Goal: Complete application form: Complete application form

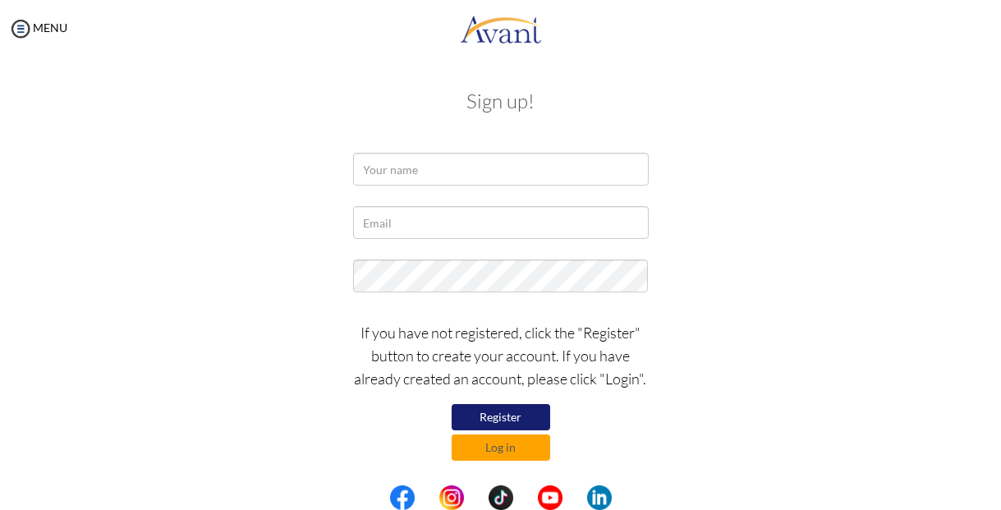
click at [528, 171] on input "text" at bounding box center [501, 169] width 296 height 33
type input "S"
type input "Sherwin Cello"
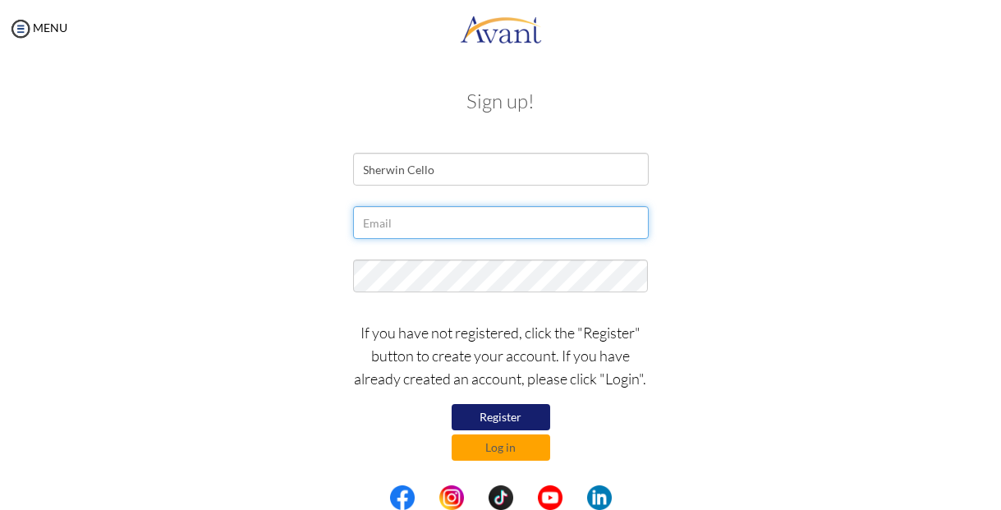
click at [543, 215] on input "text" at bounding box center [501, 222] width 296 height 33
type input "sgoodwillc@gmail.com"
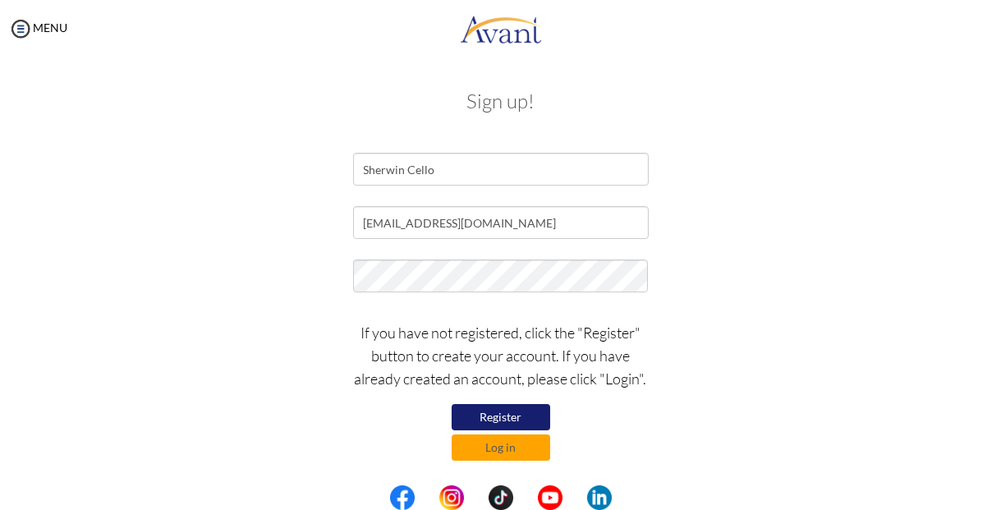
click at [0, 0] on div at bounding box center [0, 0] width 0 height 0
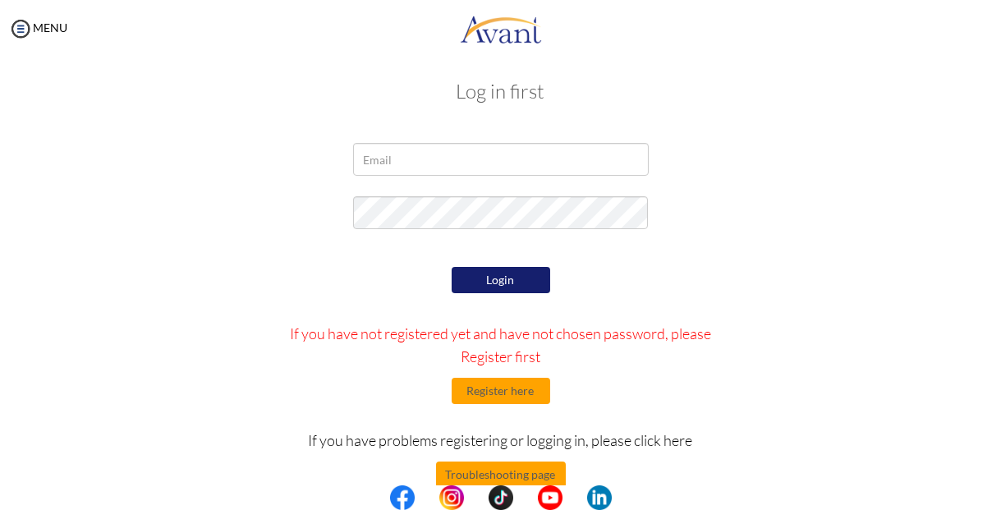
scroll to position [43, 0]
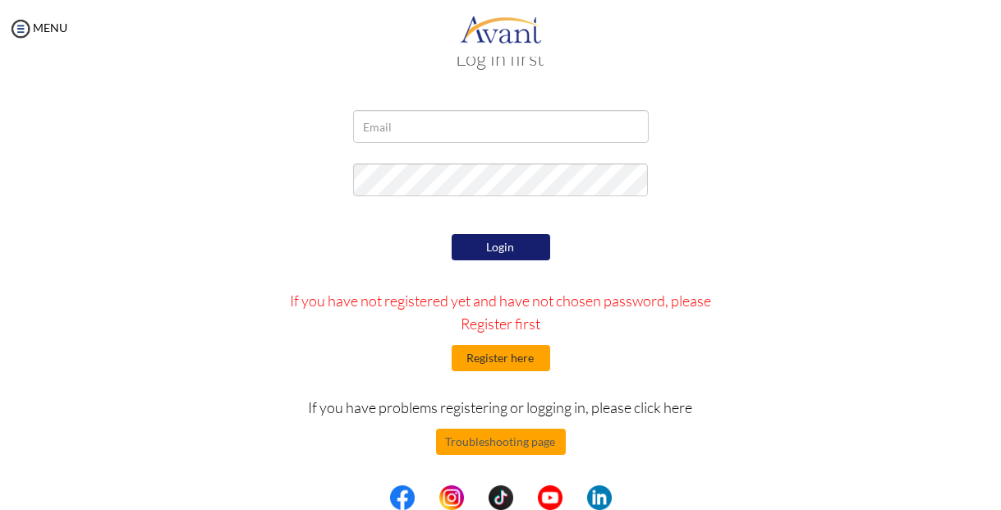
click at [522, 360] on button "Register here" at bounding box center [501, 358] width 99 height 26
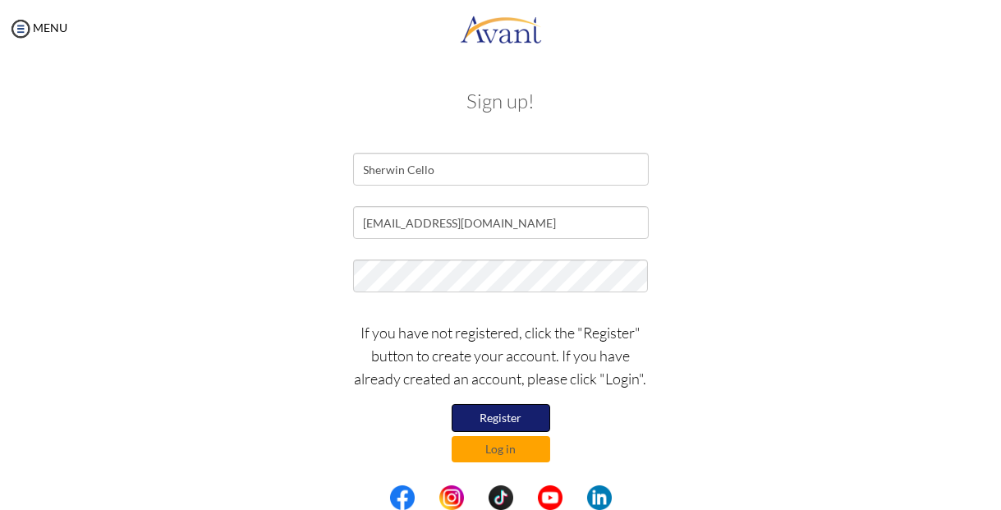
click at [525, 416] on button "Register" at bounding box center [501, 418] width 99 height 28
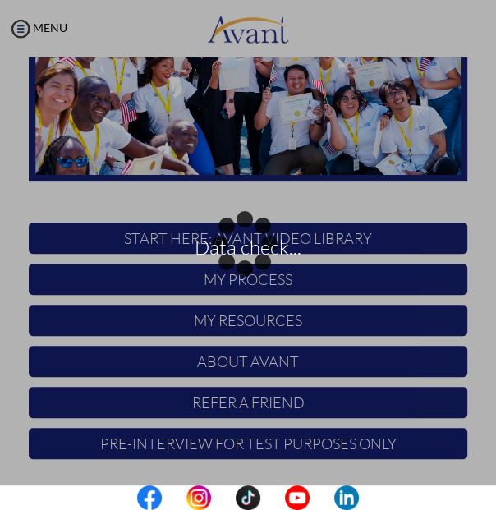
scroll to position [213, 0]
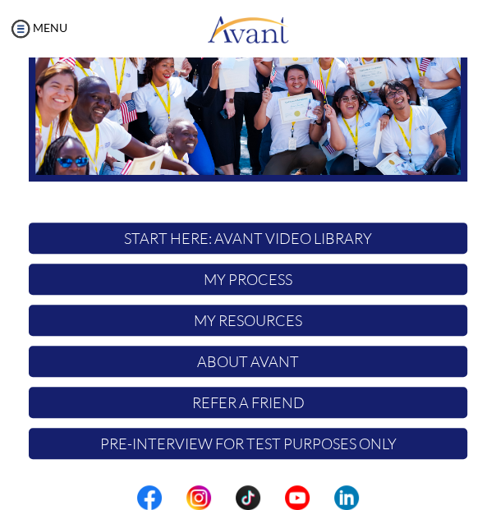
click at [287, 279] on p "My Process" at bounding box center [248, 279] width 438 height 31
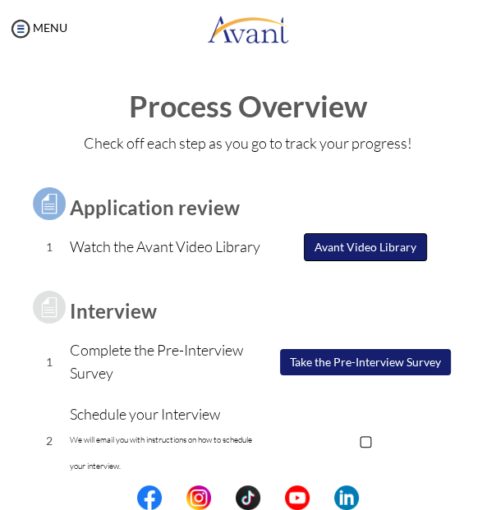
click at [388, 253] on button "Avant Video Library" at bounding box center [365, 247] width 123 height 28
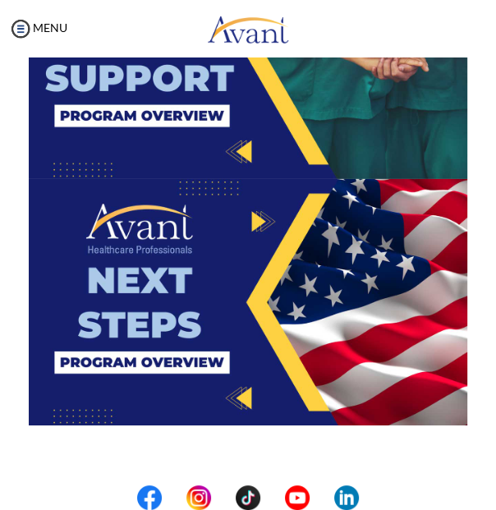
scroll to position [2395, 0]
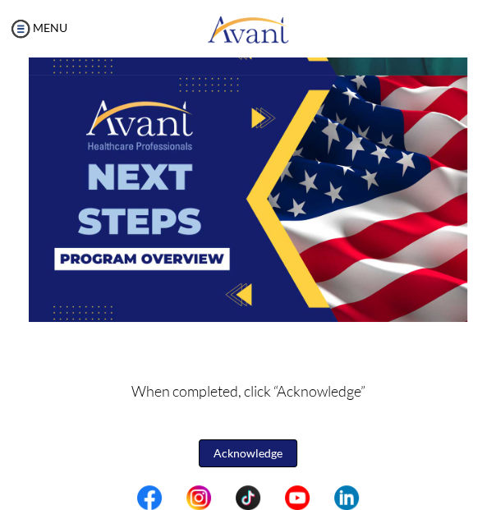
click at [274, 449] on button "Acknowledge" at bounding box center [248, 453] width 99 height 28
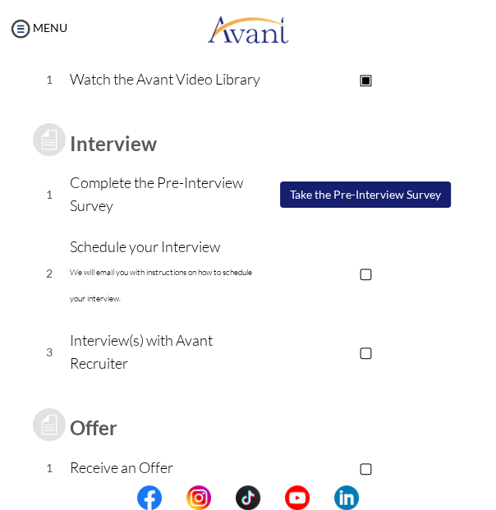
scroll to position [167, 0]
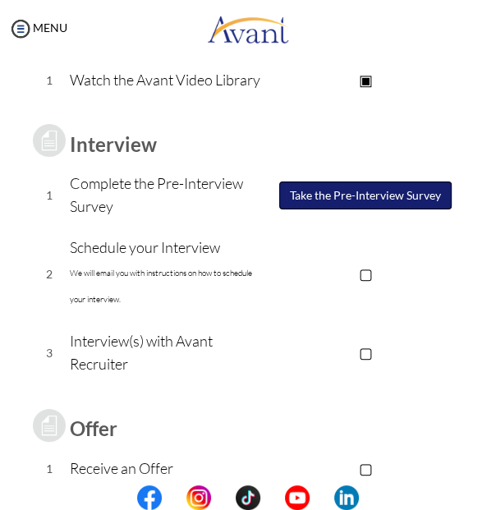
click at [381, 199] on button "Take the Pre-Interview Survey" at bounding box center [365, 195] width 172 height 28
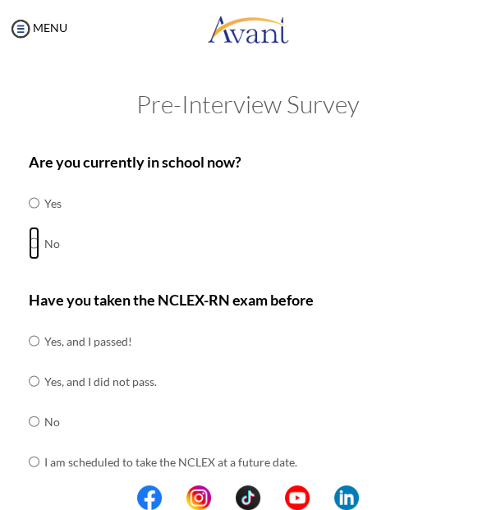
click at [34, 245] on input "radio" at bounding box center [34, 243] width 11 height 33
radio input "true"
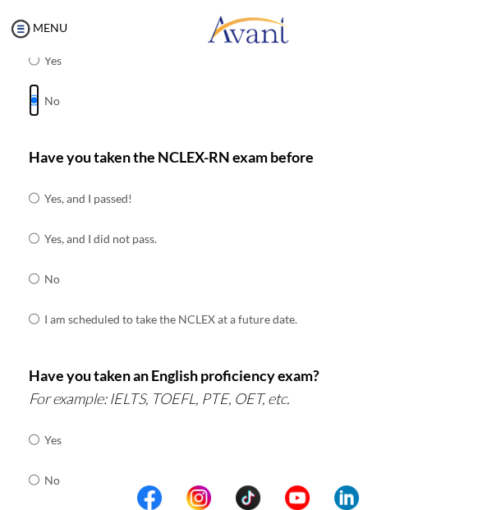
scroll to position [144, 0]
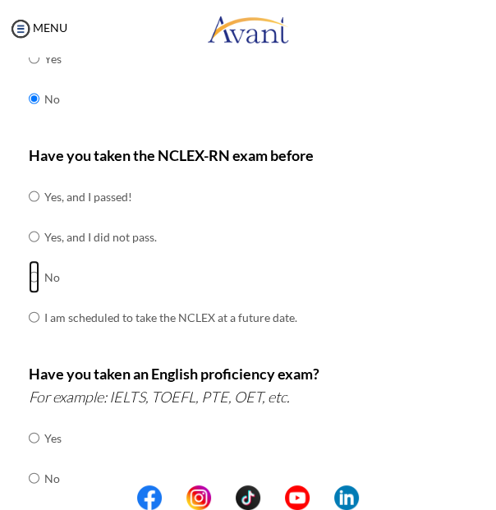
click at [36, 273] on input "radio" at bounding box center [34, 276] width 11 height 33
radio input "true"
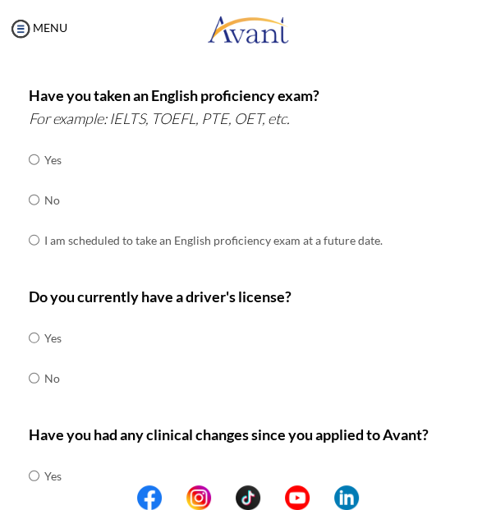
scroll to position [422, 0]
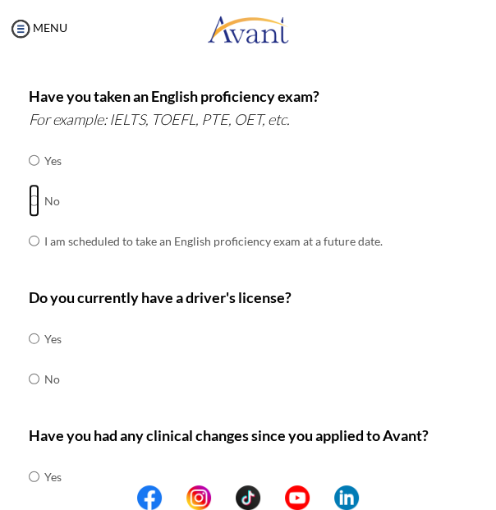
click at [39, 202] on input "radio" at bounding box center [34, 200] width 11 height 33
radio input "true"
click at [32, 347] on input "radio" at bounding box center [34, 338] width 11 height 33
radio input "true"
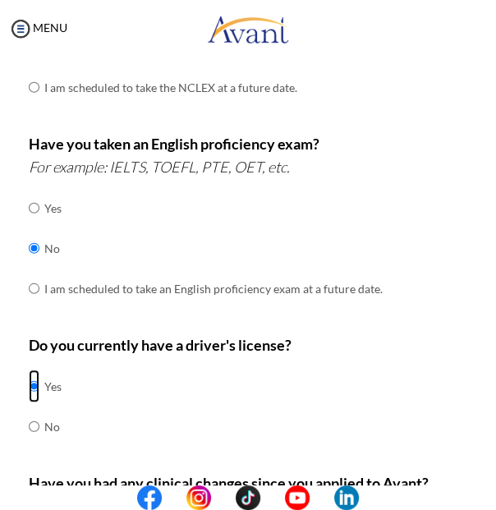
scroll to position [543, 0]
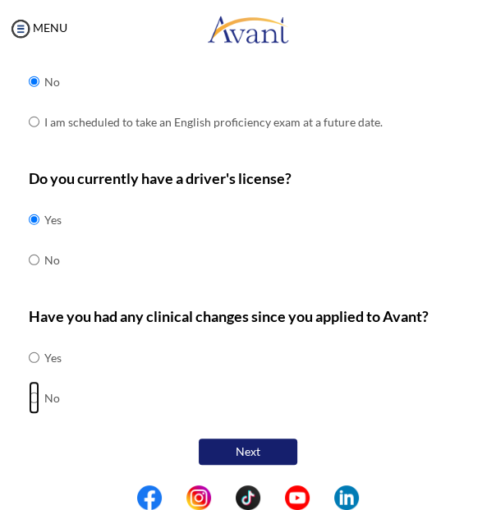
click at [39, 398] on input "radio" at bounding box center [34, 397] width 11 height 33
radio input "true"
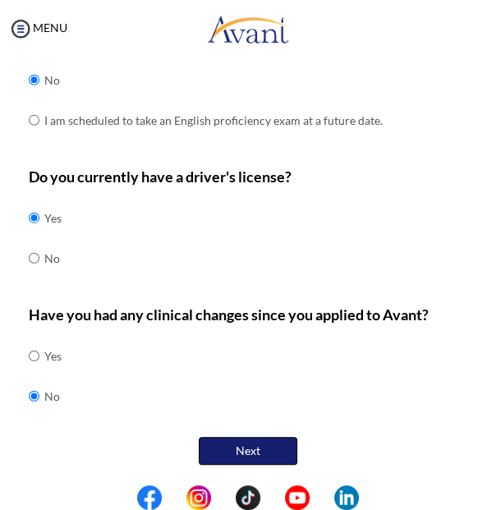
click at [277, 454] on button "Next" at bounding box center [248, 451] width 99 height 28
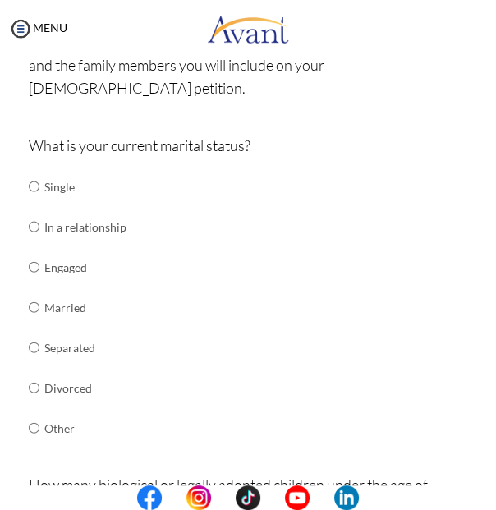
scroll to position [163, 0]
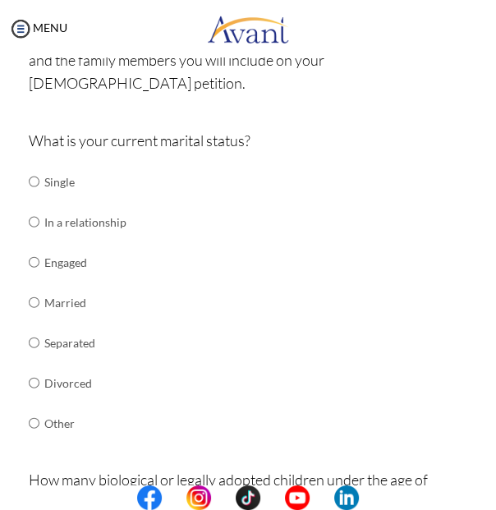
click at [98, 210] on td "In a relationship" at bounding box center [85, 222] width 82 height 40
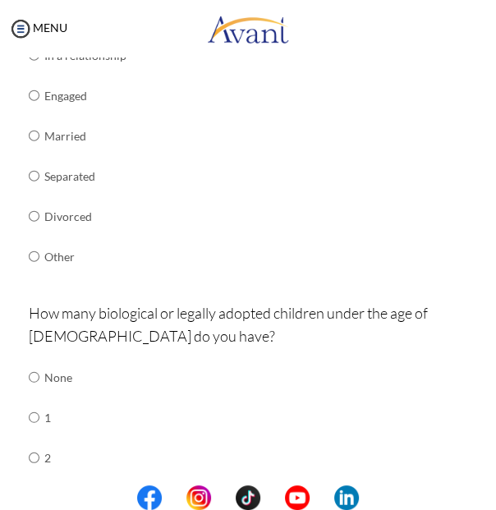
scroll to position [309, 0]
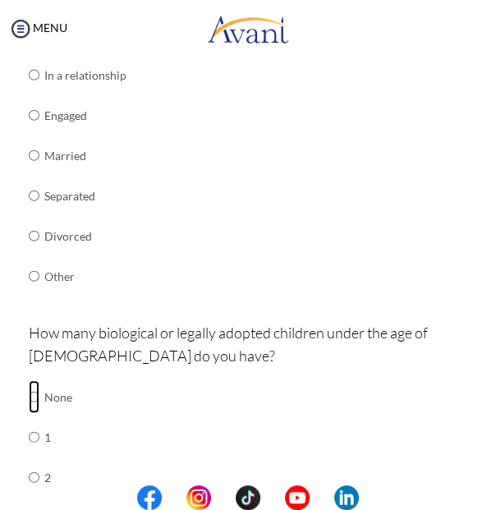
click at [31, 380] on input "radio" at bounding box center [34, 396] width 11 height 33
radio input "true"
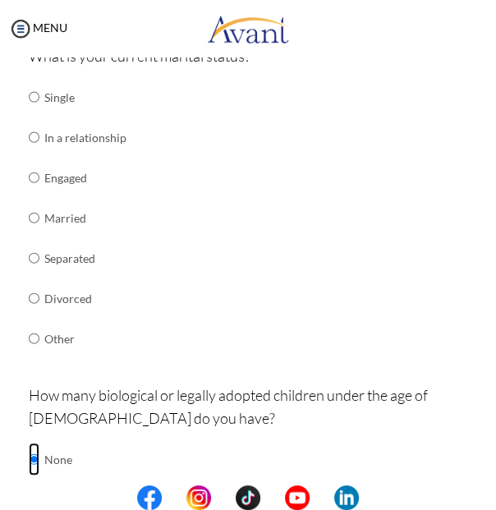
scroll to position [241, 0]
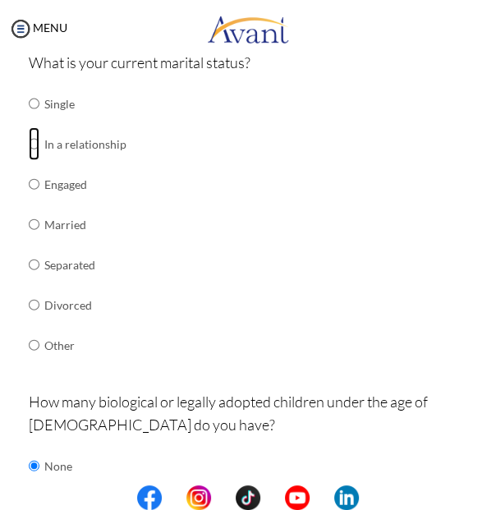
click at [37, 127] on input "radio" at bounding box center [34, 143] width 11 height 33
radio input "true"
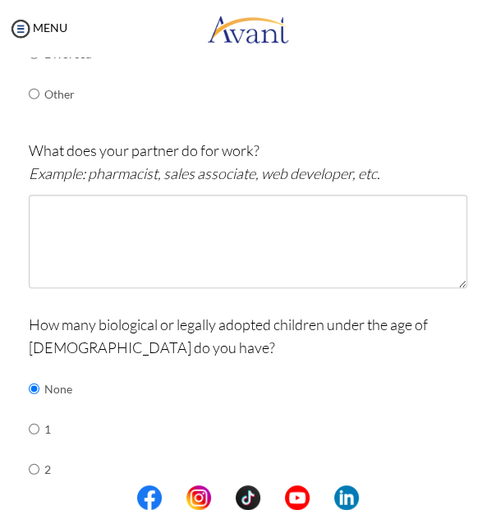
scroll to position [478, 0]
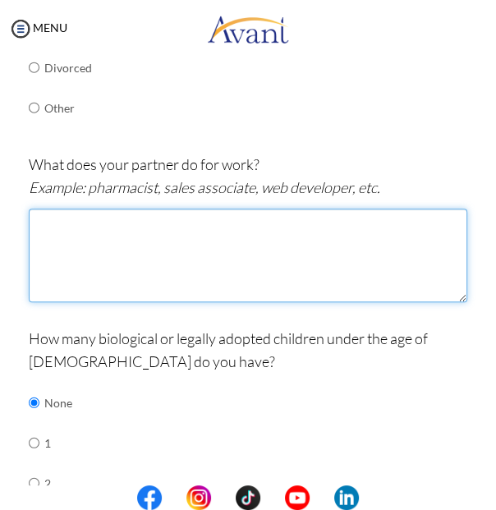
click at [276, 254] on textarea at bounding box center [248, 256] width 438 height 94
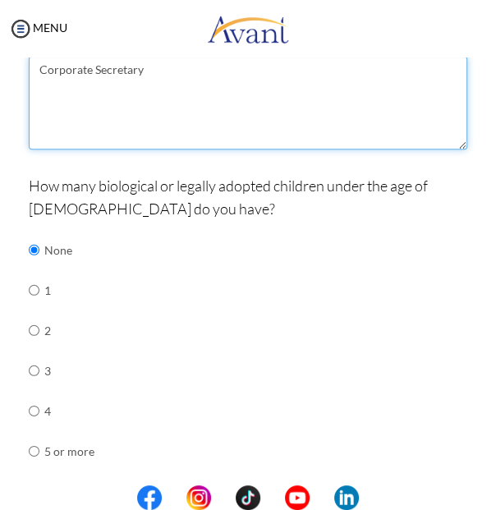
scroll to position [801, 0]
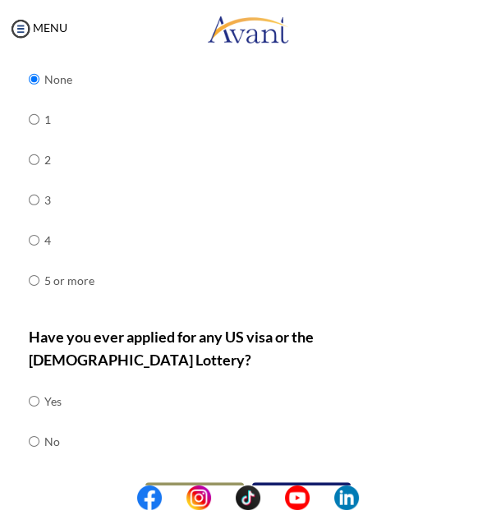
type textarea "Corporate Secretary"
click at [35, 424] on input "radio" at bounding box center [34, 440] width 11 height 33
radio input "true"
click at [314, 482] on button "Next" at bounding box center [301, 496] width 99 height 28
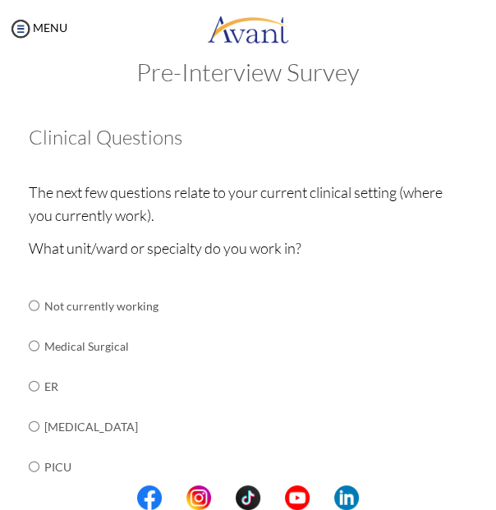
click at [112, 353] on td "Medical Surgical" at bounding box center [172, 346] width 257 height 40
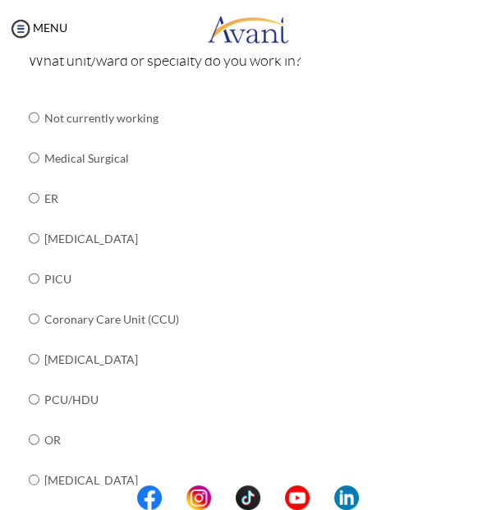
scroll to position [212, 0]
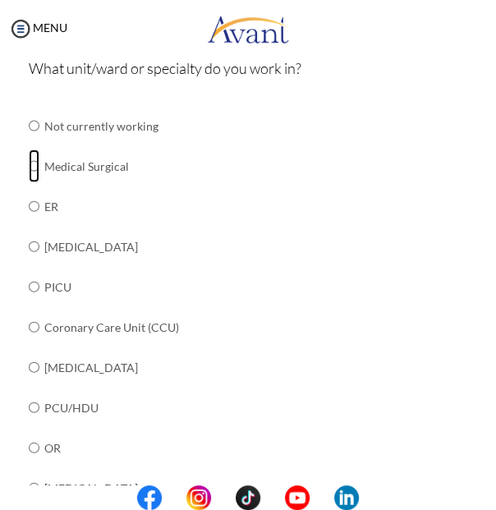
click at [38, 172] on input "radio" at bounding box center [34, 165] width 11 height 33
radio input "true"
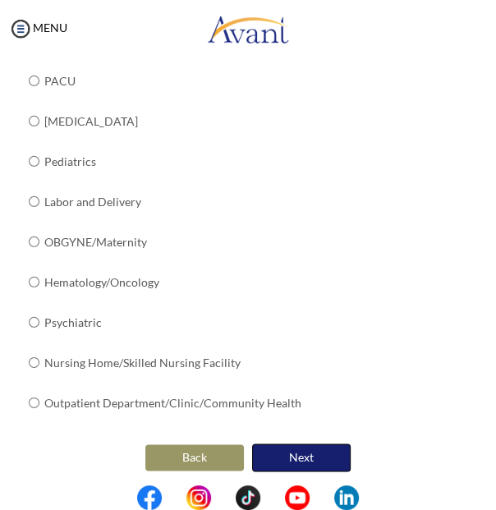
click at [323, 452] on button "Next" at bounding box center [301, 457] width 99 height 28
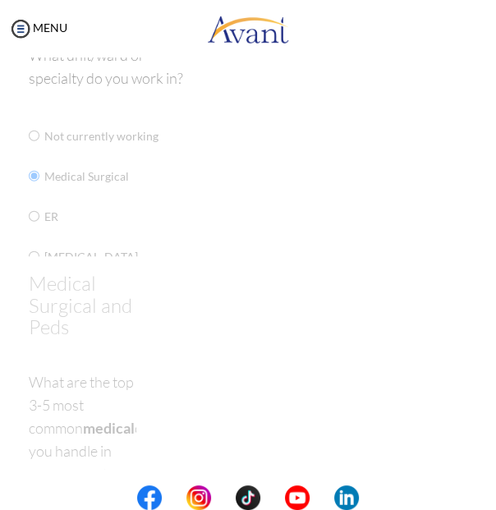
scroll to position [32, 0]
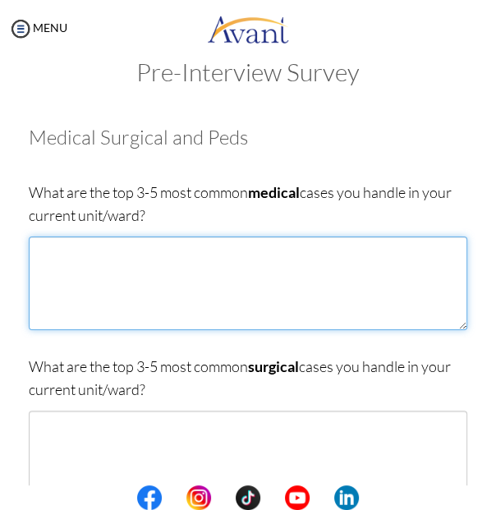
click at [165, 281] on textarea at bounding box center [248, 283] width 438 height 94
click at [103, 268] on textarea "CAP-MR CKD/DM CELLULITIS" at bounding box center [248, 283] width 438 height 94
click at [144, 303] on textarea "CAP-MR CKD DM CELLULITIS" at bounding box center [248, 283] width 438 height 94
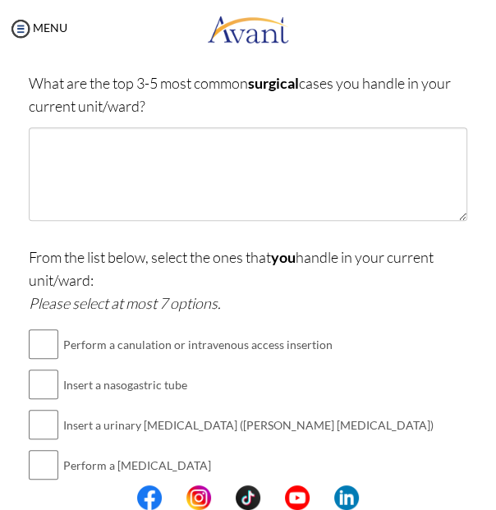
scroll to position [315, 0]
type textarea "CAP-MR CKD DM [MEDICAL_DATA] [MEDICAL_DATA] PATIENTS"
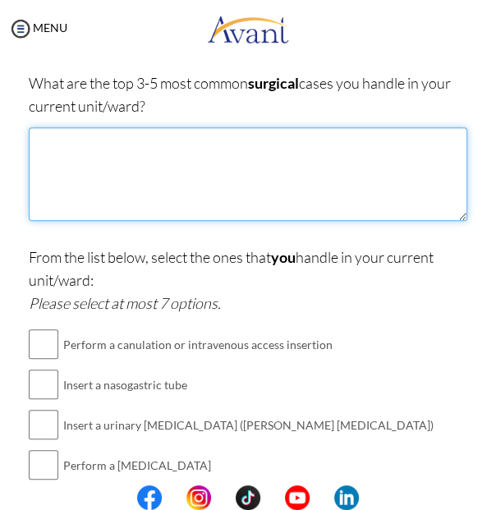
click at [299, 179] on textarea at bounding box center [248, 174] width 438 height 94
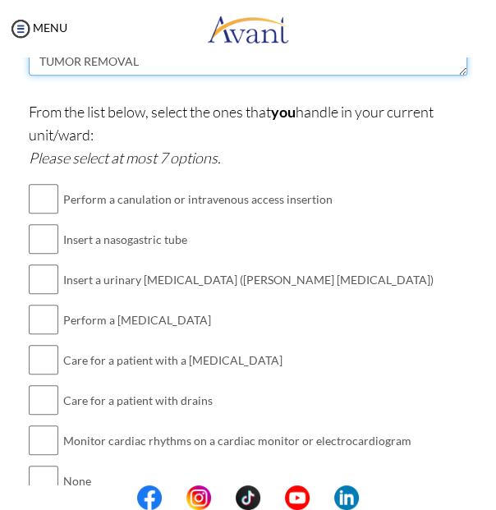
scroll to position [477, 0]
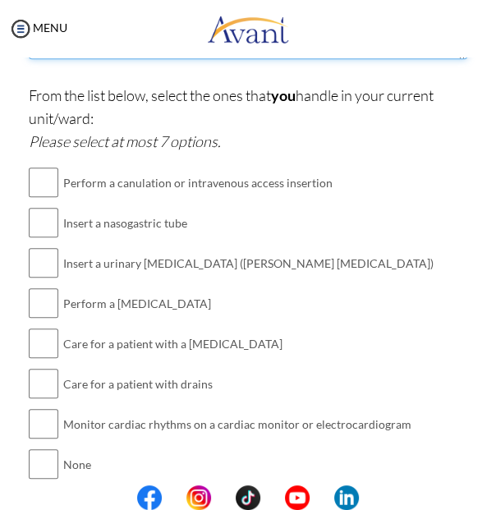
type textarea "[MEDICAL_DATA] [MEDICAL_DATA] CHOLECYSTECTOMY/OPEN SPINE SURGERY FEMUR/WRIST [M…"
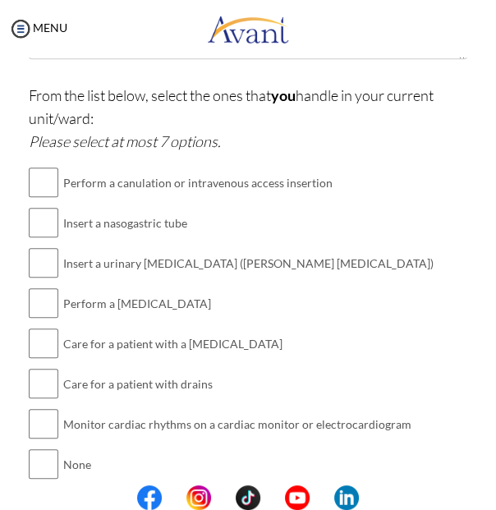
click at [277, 180] on td "Perform a canulation or intravenous access insertion" at bounding box center [248, 183] width 370 height 40
click at [55, 185] on input "checkbox" at bounding box center [44, 182] width 30 height 33
checkbox input "true"
click at [55, 221] on input "checkbox" at bounding box center [44, 222] width 30 height 33
checkbox input "true"
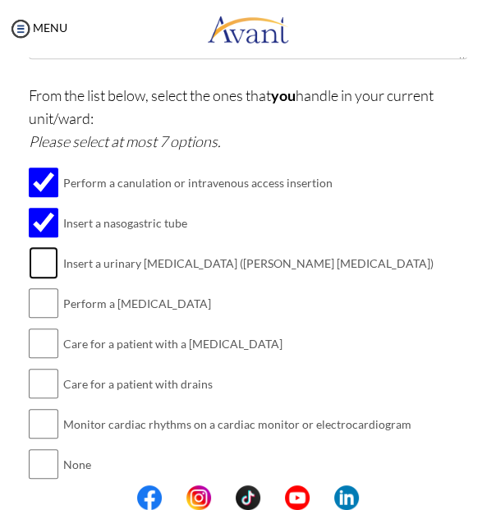
click at [43, 277] on input "checkbox" at bounding box center [44, 262] width 30 height 33
checkbox input "true"
click at [54, 308] on input "checkbox" at bounding box center [44, 302] width 30 height 33
checkbox input "true"
click at [51, 351] on input "checkbox" at bounding box center [44, 343] width 30 height 33
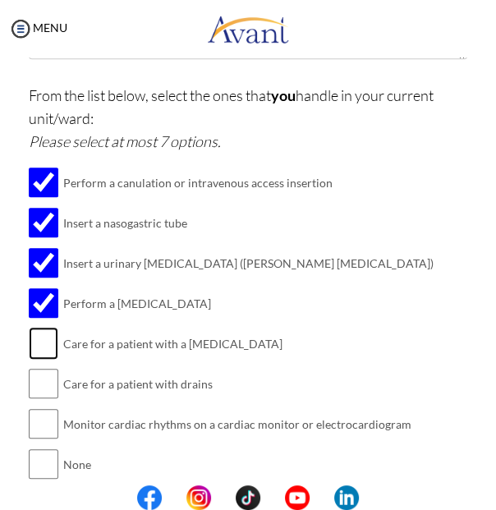
checkbox input "true"
click at [55, 395] on input "checkbox" at bounding box center [44, 383] width 30 height 33
checkbox input "true"
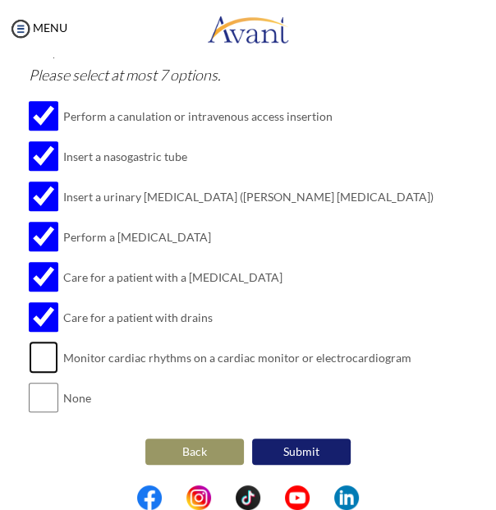
click at [50, 373] on input "checkbox" at bounding box center [44, 357] width 30 height 33
click at [40, 351] on input "checkbox" at bounding box center [44, 357] width 30 height 33
checkbox input "false"
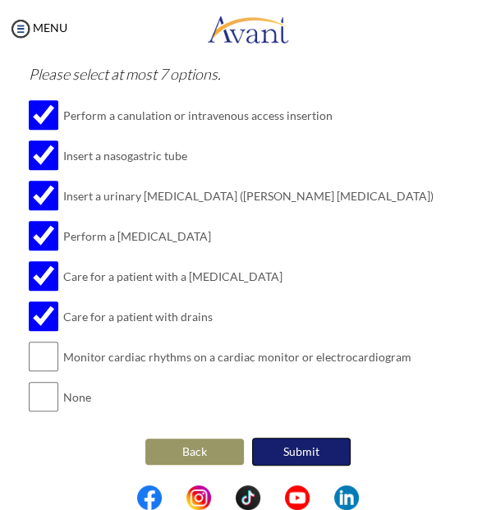
click at [314, 451] on button "Submit" at bounding box center [301, 452] width 99 height 28
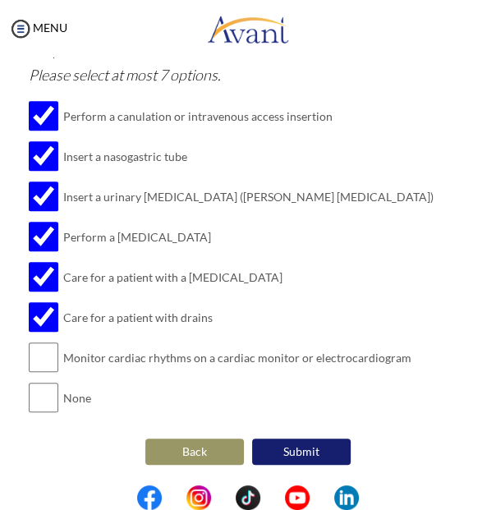
scroll to position [0, 0]
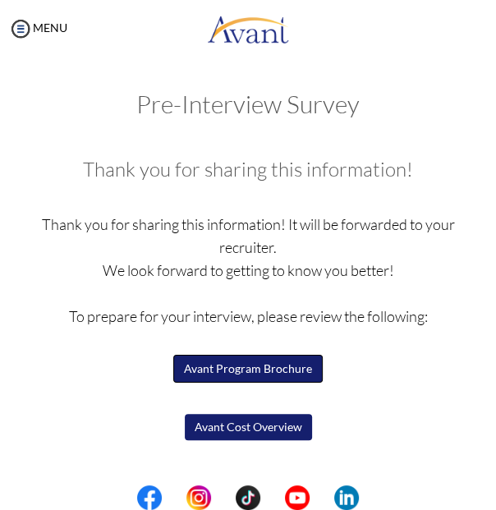
click at [314, 369] on button "Avant Program Brochure" at bounding box center [247, 369] width 149 height 28
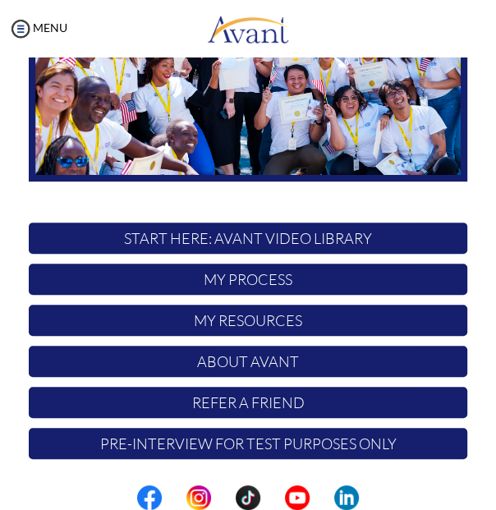
scroll to position [212, 0]
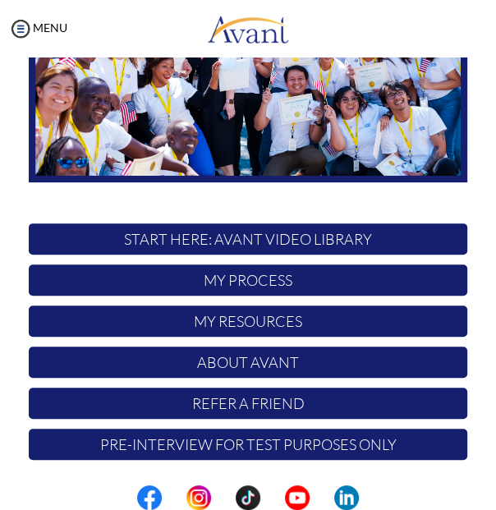
click at [288, 278] on p "My Process" at bounding box center [248, 279] width 438 height 31
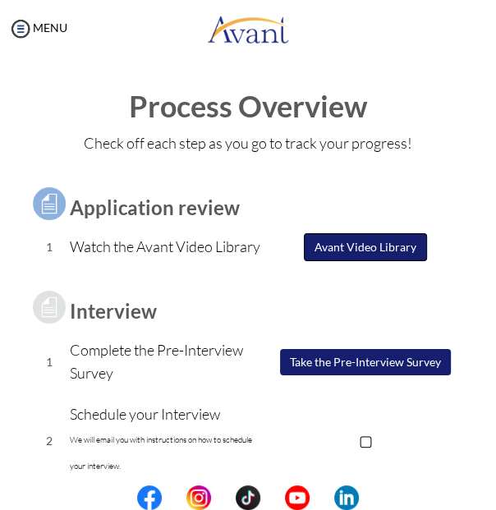
click at [371, 243] on button "Avant Video Library" at bounding box center [365, 247] width 123 height 28
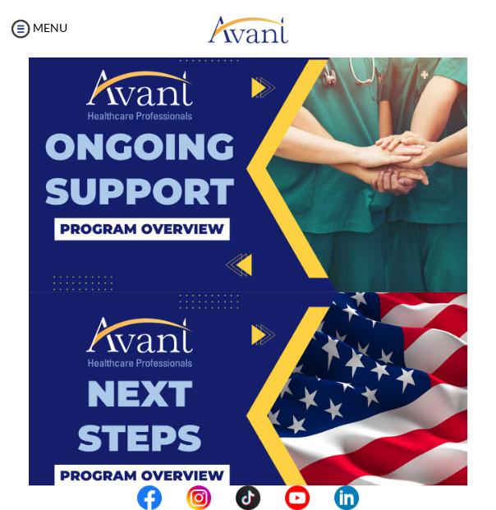
scroll to position [2395, 0]
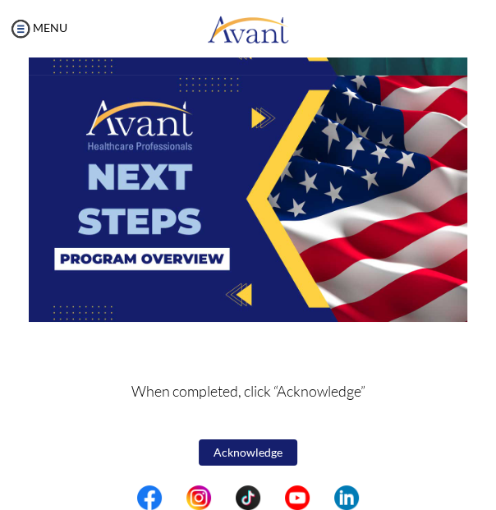
click at [349, 275] on img at bounding box center [248, 199] width 438 height 246
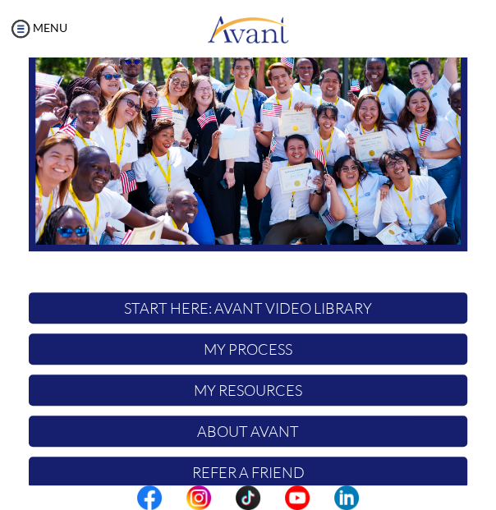
scroll to position [213, 0]
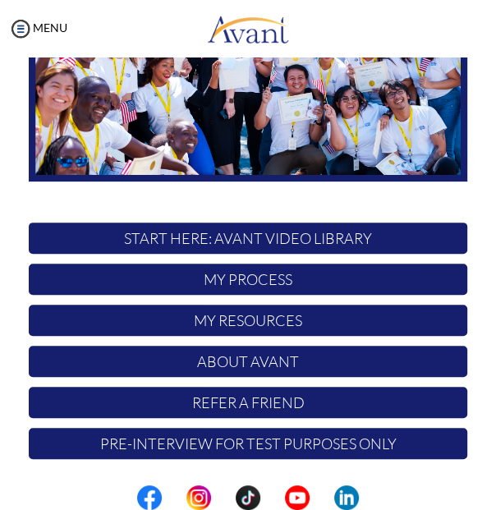
click at [397, 447] on p "Pre-Interview for test purposes only" at bounding box center [248, 443] width 438 height 31
